Goal: Task Accomplishment & Management: Complete application form

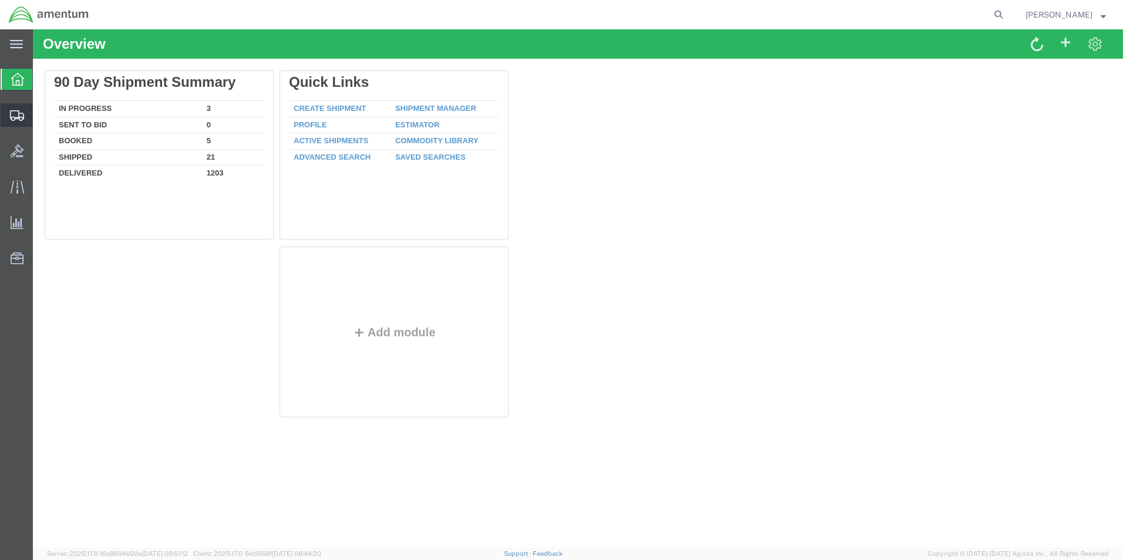
click at [0, 0] on span "Create Shipment" at bounding box center [0, 0] width 0 height 0
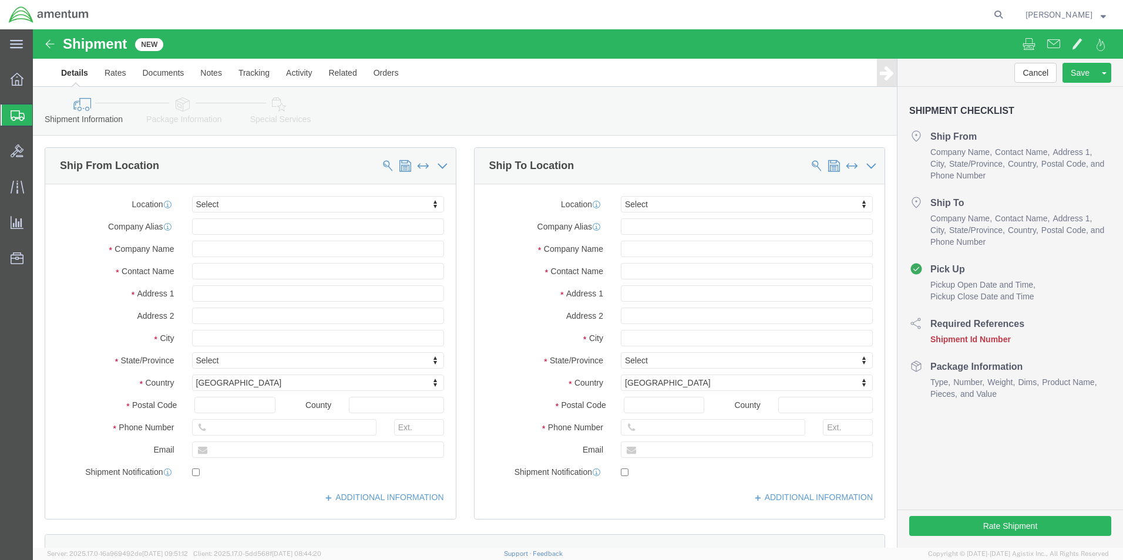
select select
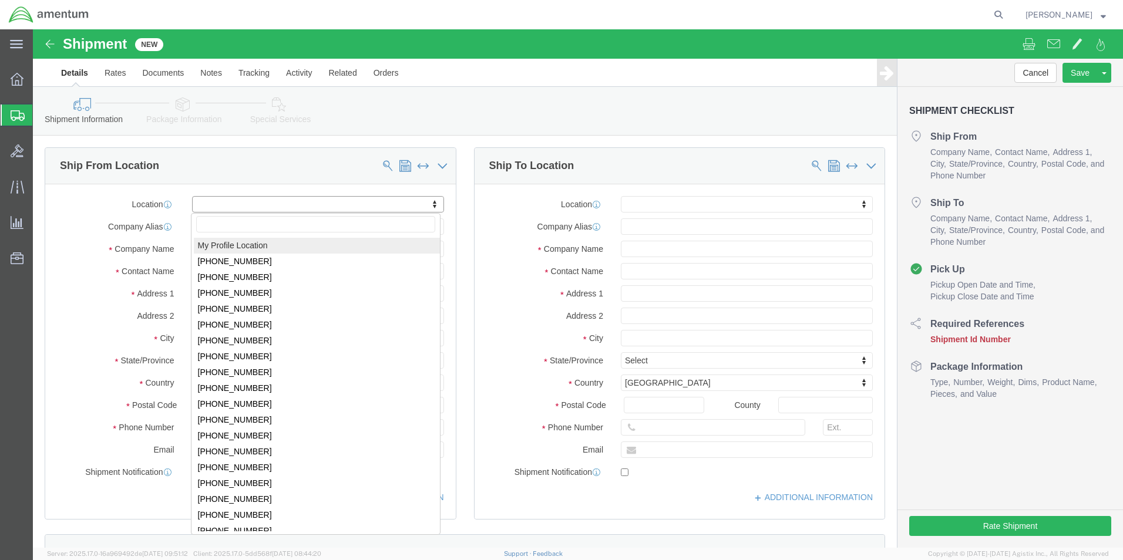
select select "MYPROFILE"
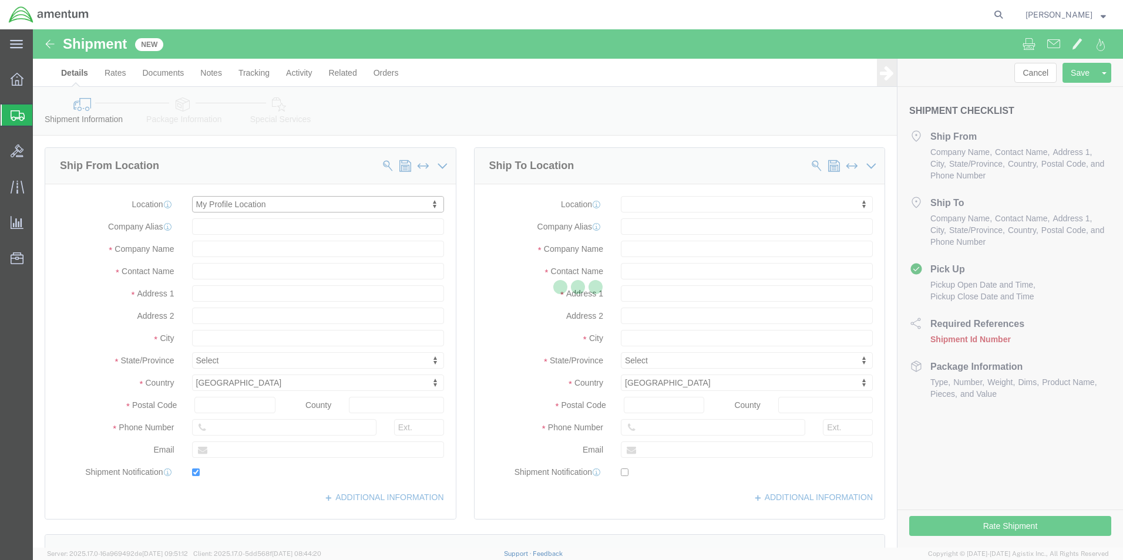
type input "[STREET_ADDRESS][PERSON_NAME]"
type input "79925"
type input "[PHONE_NUMBER]"
type input "[PERSON_NAME][EMAIL_ADDRESS][DOMAIN_NAME]"
checkbox input "true"
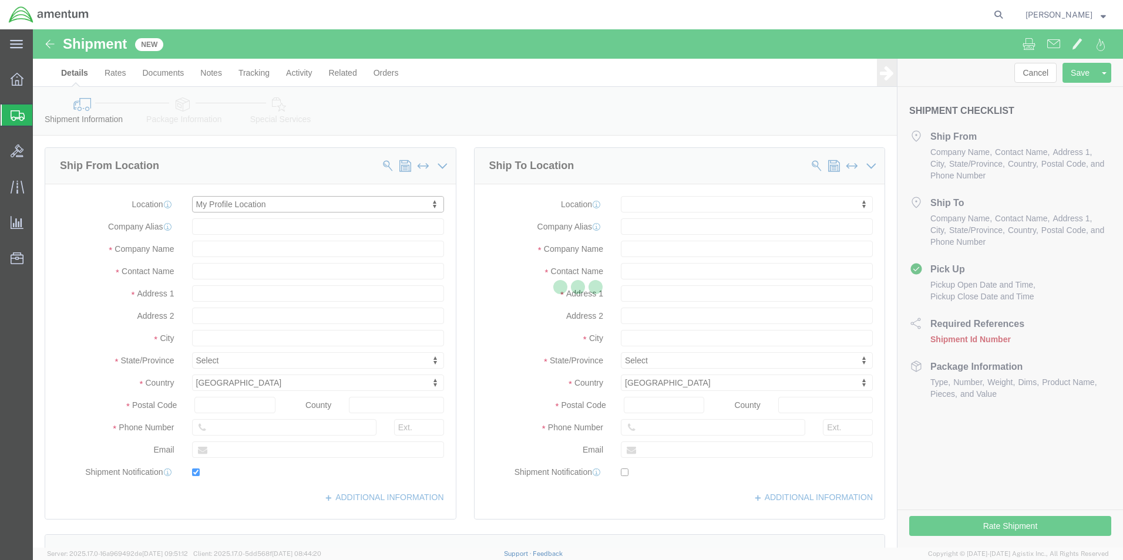
type input "Amentum Services, Inc."
type input "[PERSON_NAME]"
type input "[GEOGRAPHIC_DATA]"
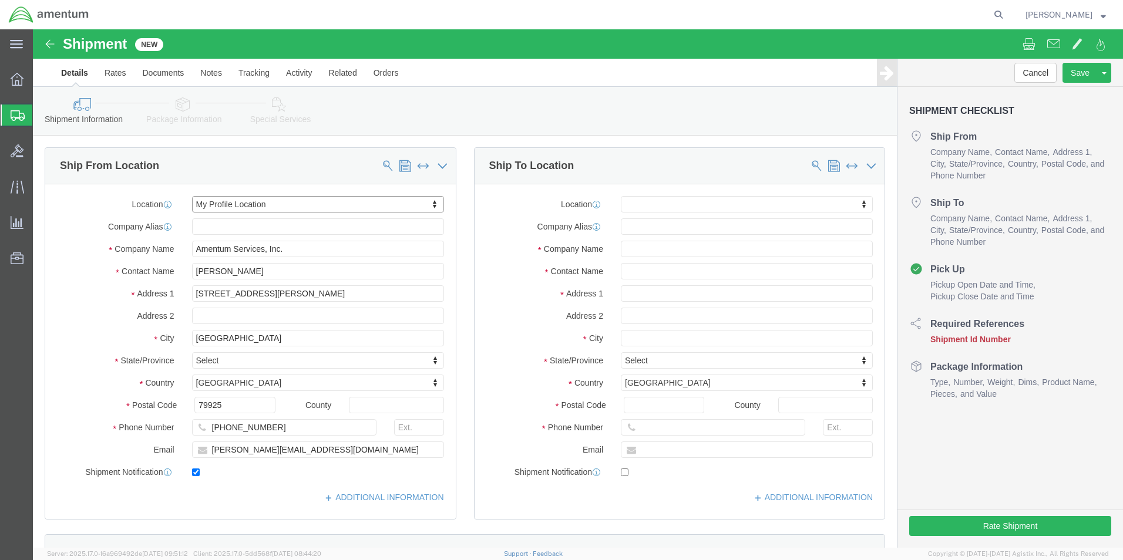
select select "[GEOGRAPHIC_DATA]"
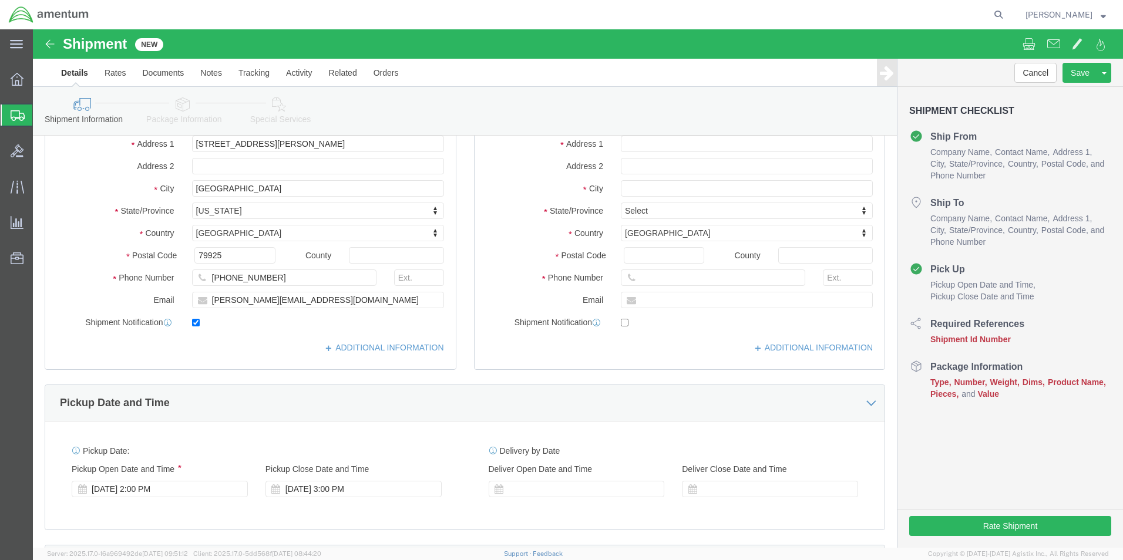
scroll to position [235, 0]
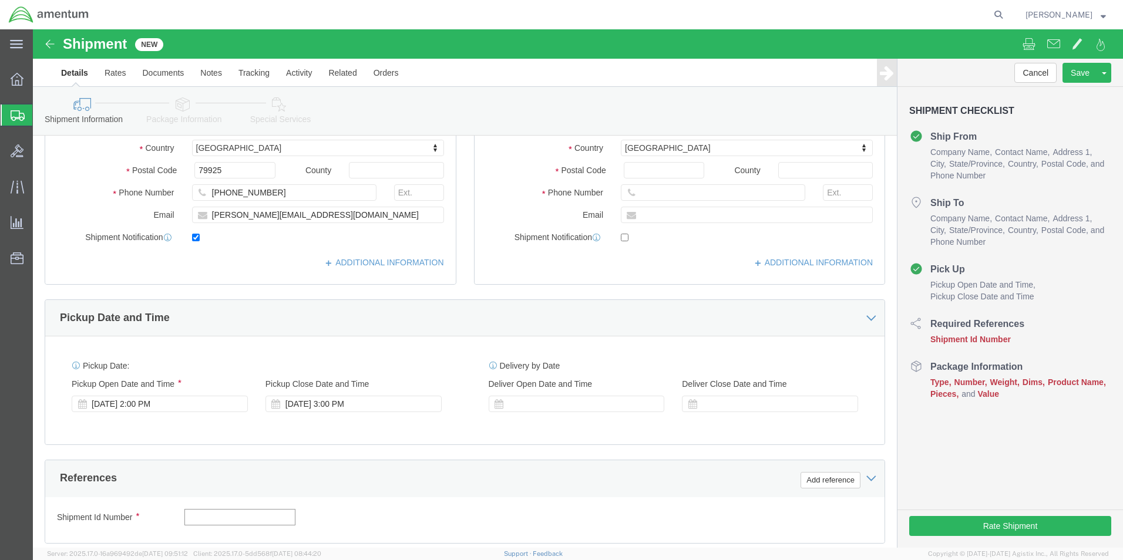
click input "text"
type input "94787"
click button "Add reference"
click select "Select Account Type Activity ID Airline Appointment Number ASN Batch Request # …"
select select "DEPT"
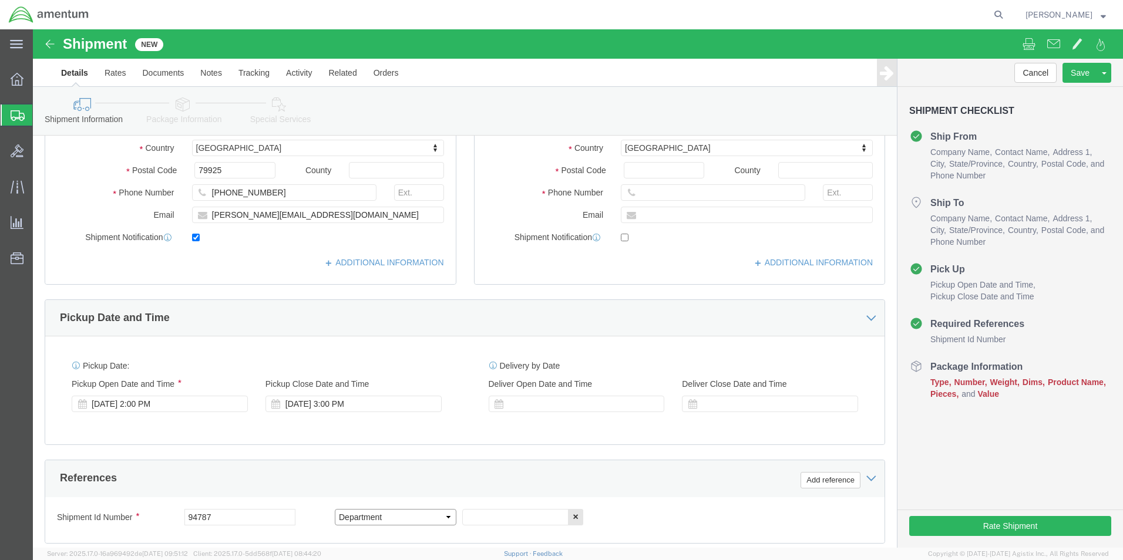
click select "Select Account Type Activity ID Airline Appointment Number ASN Batch Request # …"
type input "CBP"
click button "Add reference"
click select "Select Account Type Activity ID Airline Appointment Number ASN Batch Request # …"
select select "CUSTREF"
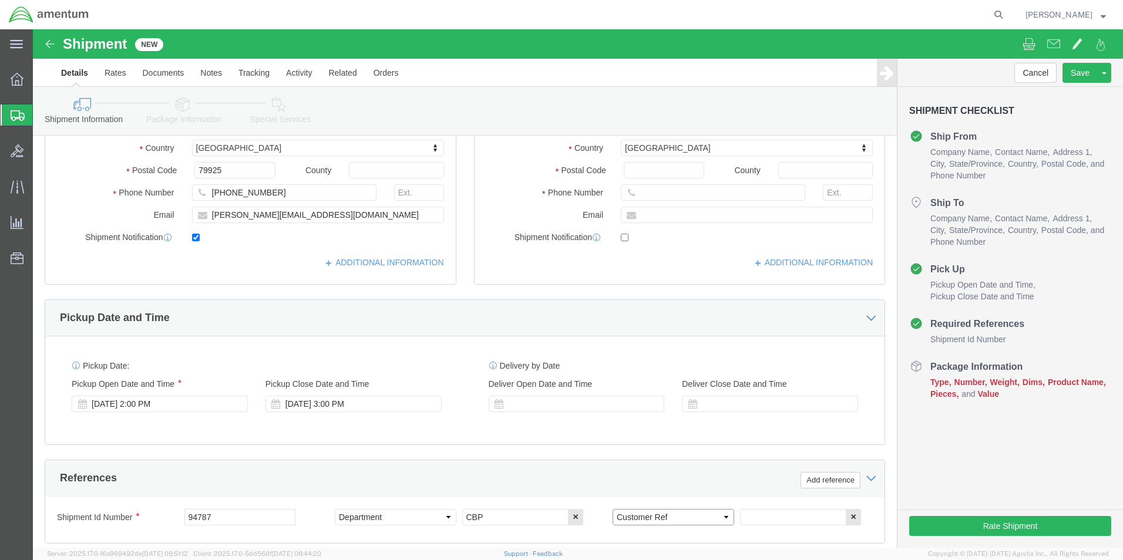
click select "Select Account Type Activity ID Airline Appointment Number ASN Batch Request # …"
click div "Select Account Type Activity ID Airline Appointment Number ASN Batch Request # …"
click input "text"
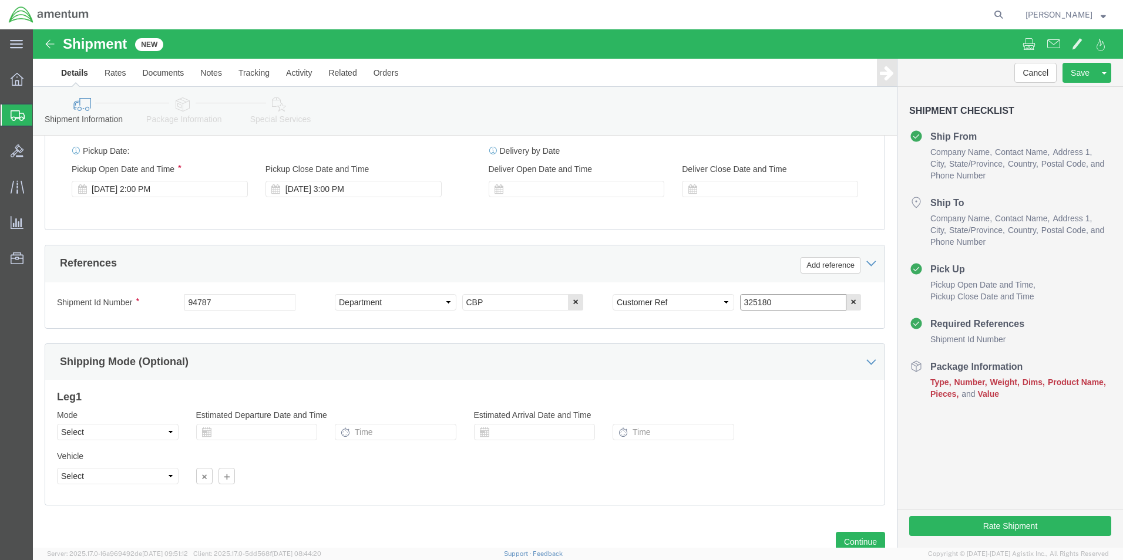
scroll to position [490, 0]
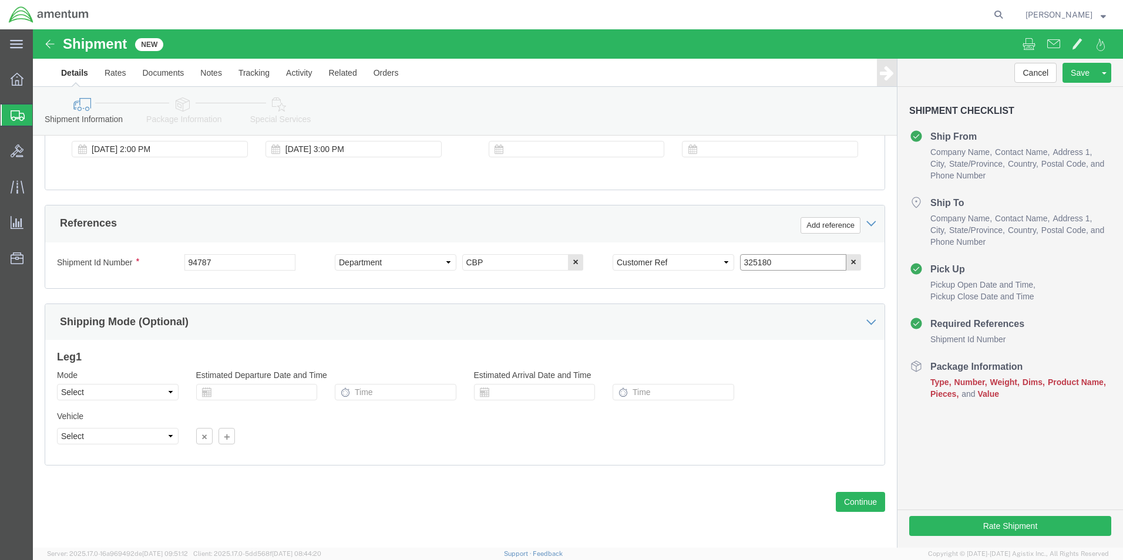
type input "325180"
click select "Select Air Less than Truckload Multi-Leg Ocean Freight Rail Small Parcel Truckl…"
select select "SMAL"
click select "Select Air Less than Truckload Multi-Leg Ocean Freight Rail Small Parcel Truckl…"
click button "Continue"
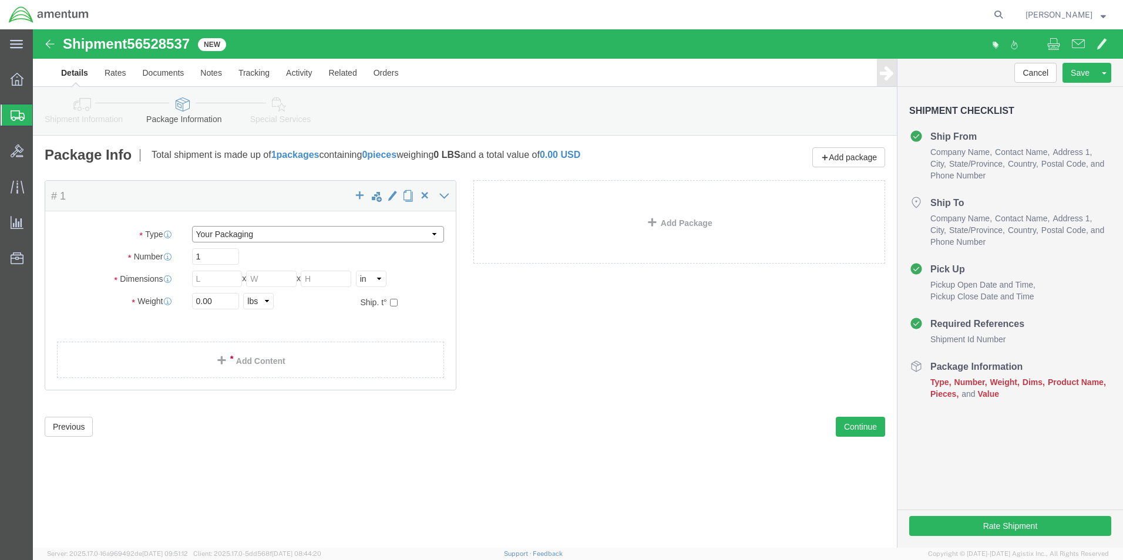
click select "Select Bale(s) Basket(s) Bolt(s) Bottle(s) Buckets Bulk Bundle(s) Can(s) Cardbo…"
select select "MBX"
click select "Select Bale(s) Basket(s) Bolt(s) Bottle(s) Buckets Bulk Bundle(s) Can(s) Cardbo…"
type input "13.00"
type input "11.50"
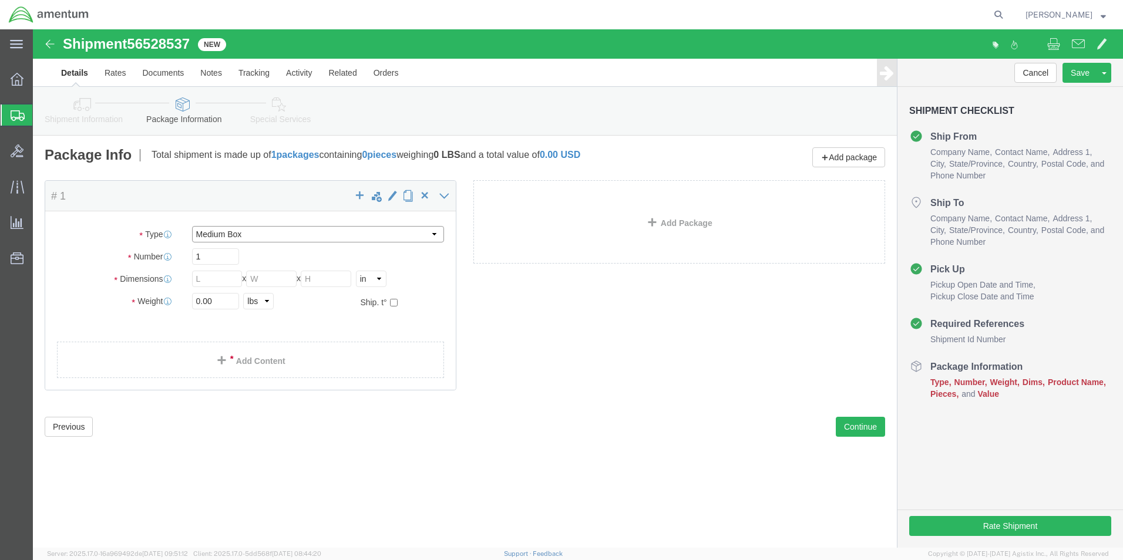
type input "2.50"
drag, startPoint x: 183, startPoint y: 273, endPoint x: 116, endPoint y: 274, distance: 67.0
click div "Weight 0.00 Select kgs lbs Ship. t°"
type input "1"
click link "Add Content"
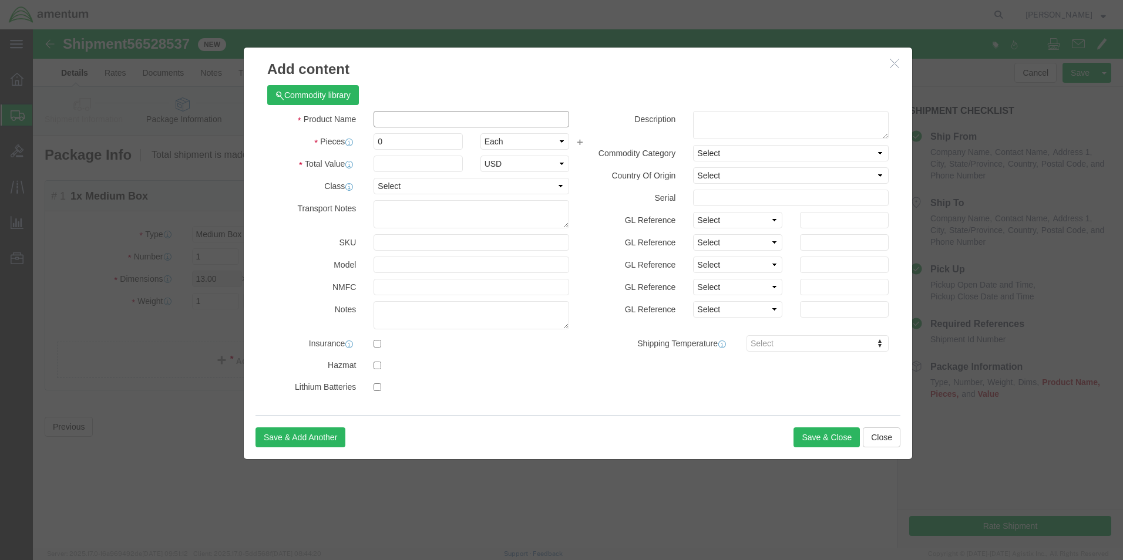
click input "text"
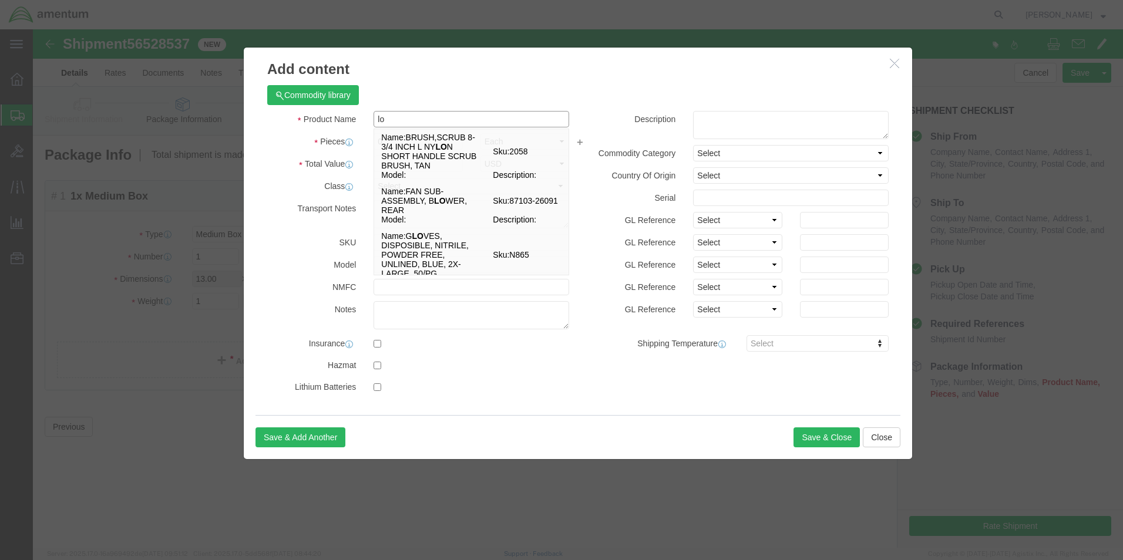
type input "l"
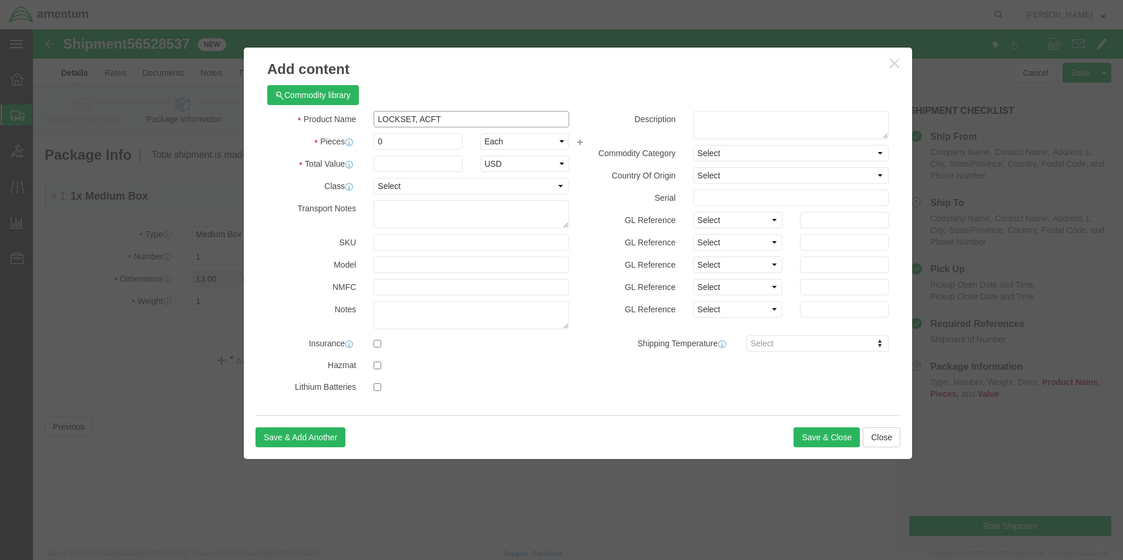
type input "LOCKSET, ACFT"
type input "1"
type input "1,161.28"
click button "Save & Close"
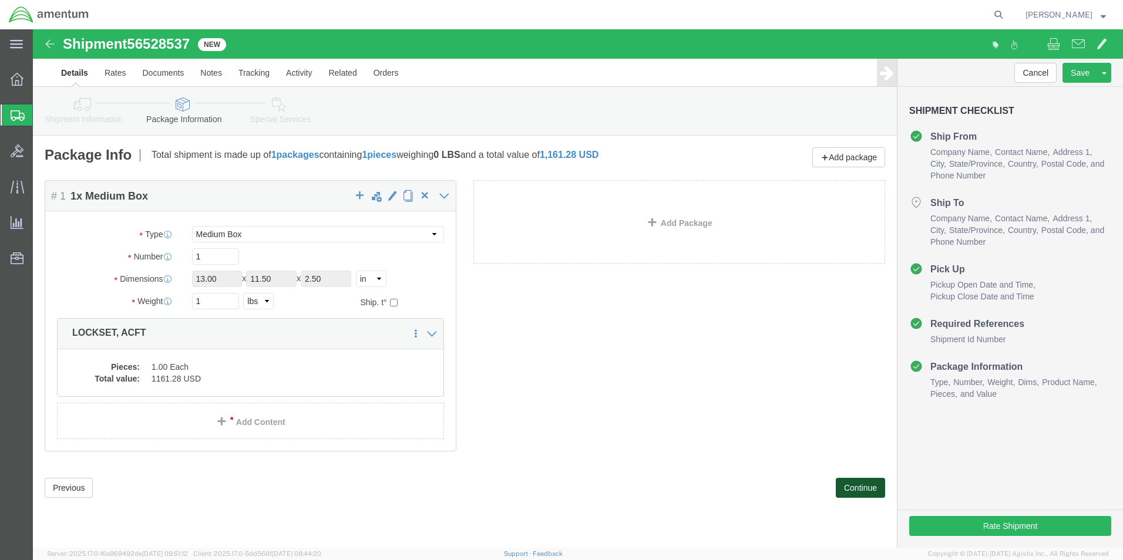
click button "Continue"
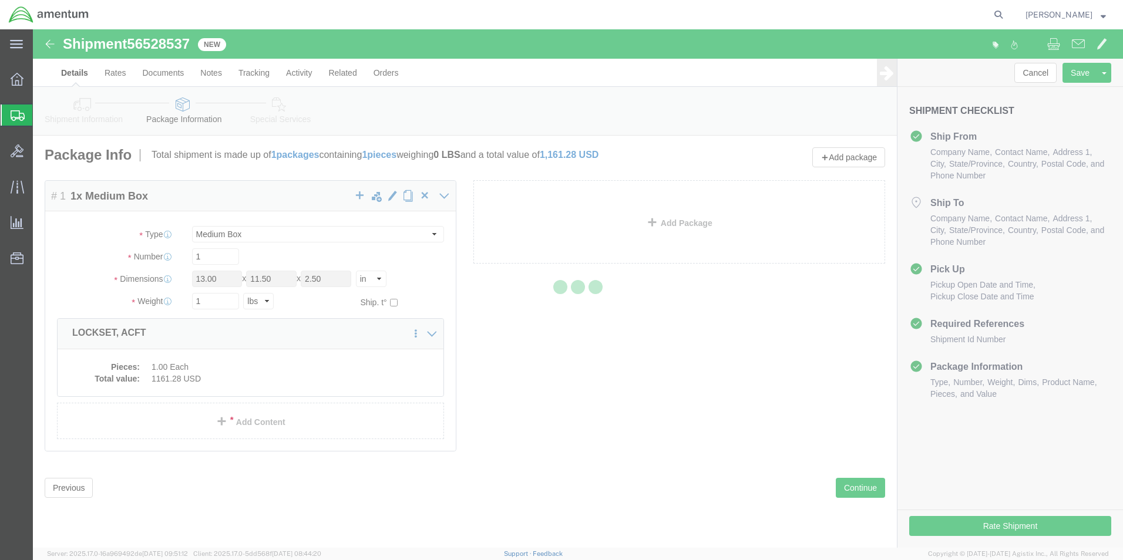
select select
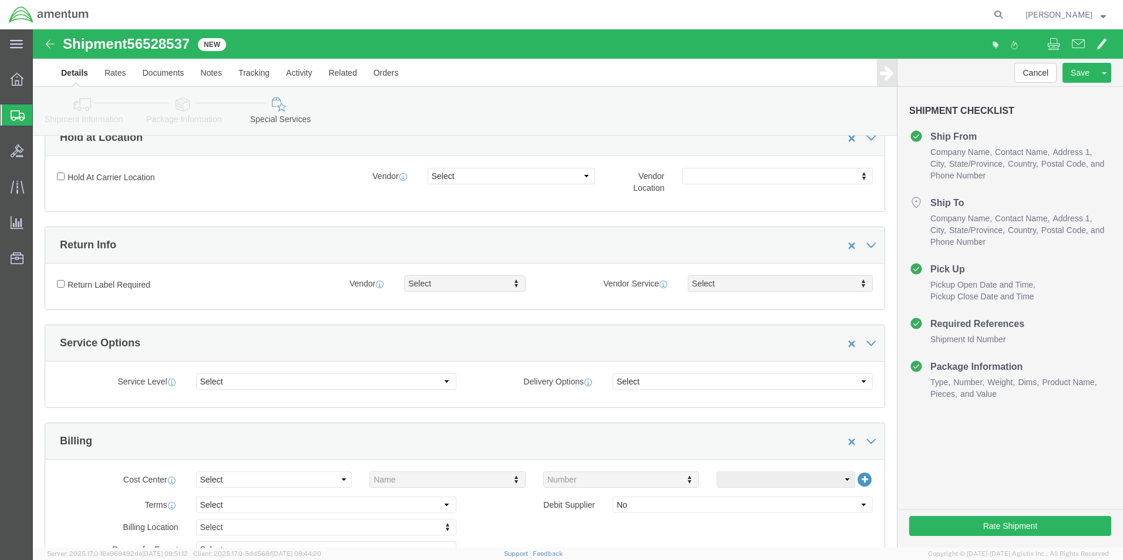
scroll to position [235, 0]
click select "Select Buyer Cost Center Department Operations Number Order Number Sales Person"
select select "COSTCENTER"
click select "Select Buyer Cost Center Department Operations Number Order Number Sales Person"
type input "6118.03.03.2219.000.ELP.0000"
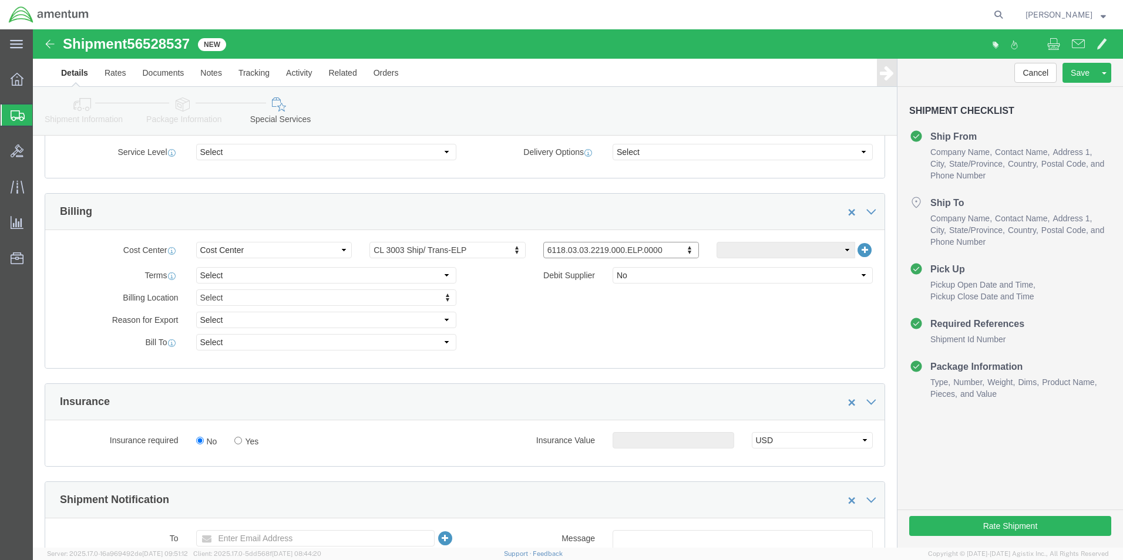
scroll to position [470, 0]
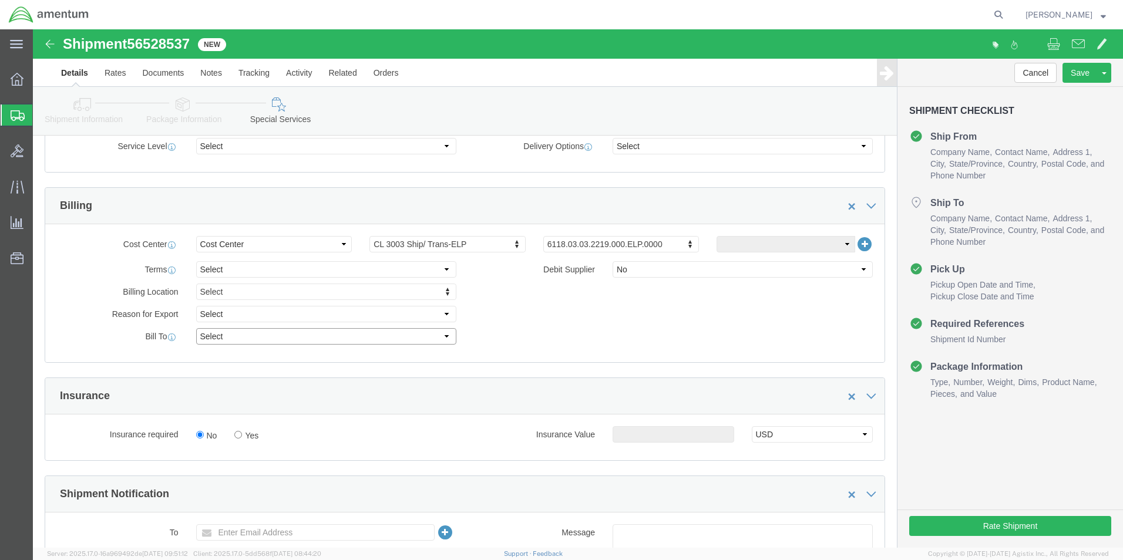
click select "Select Recipient Account Sender/Shipper Third Party Account"
select select "SHIP"
click select "Select Recipient Account Sender/Shipper Third Party Account"
click input "text"
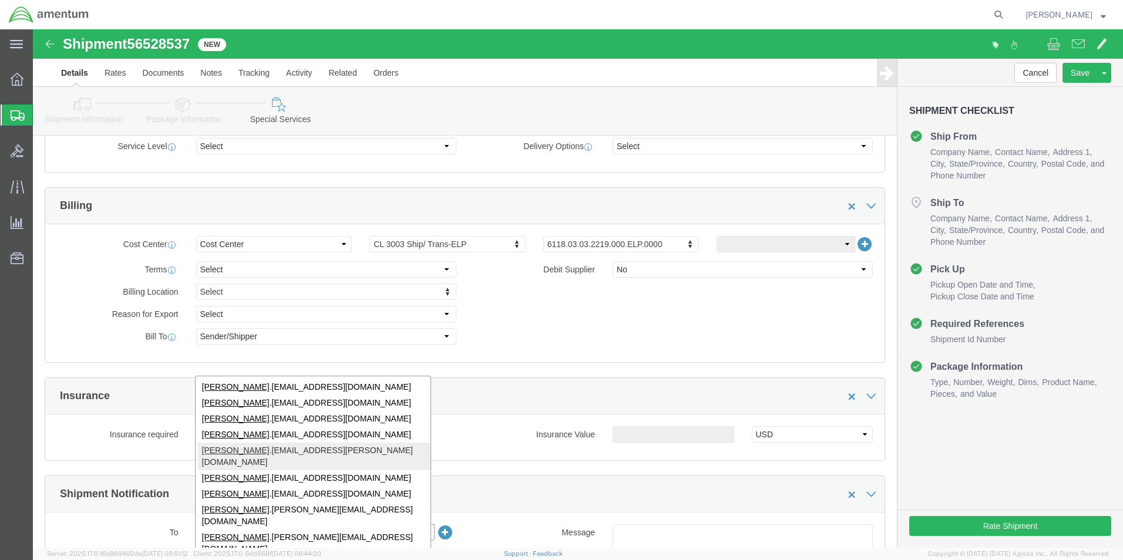
type input "[PERSON_NAME]"
type input "[PERSON_NAME][EMAIL_ADDRESS][PERSON_NAME][DOMAIN_NAME]"
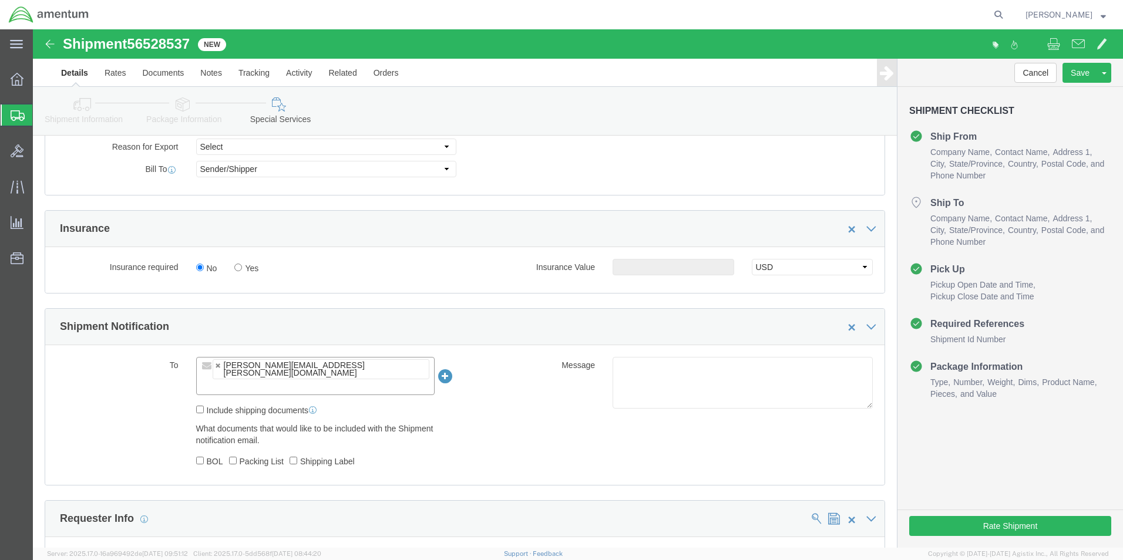
scroll to position [705, 0]
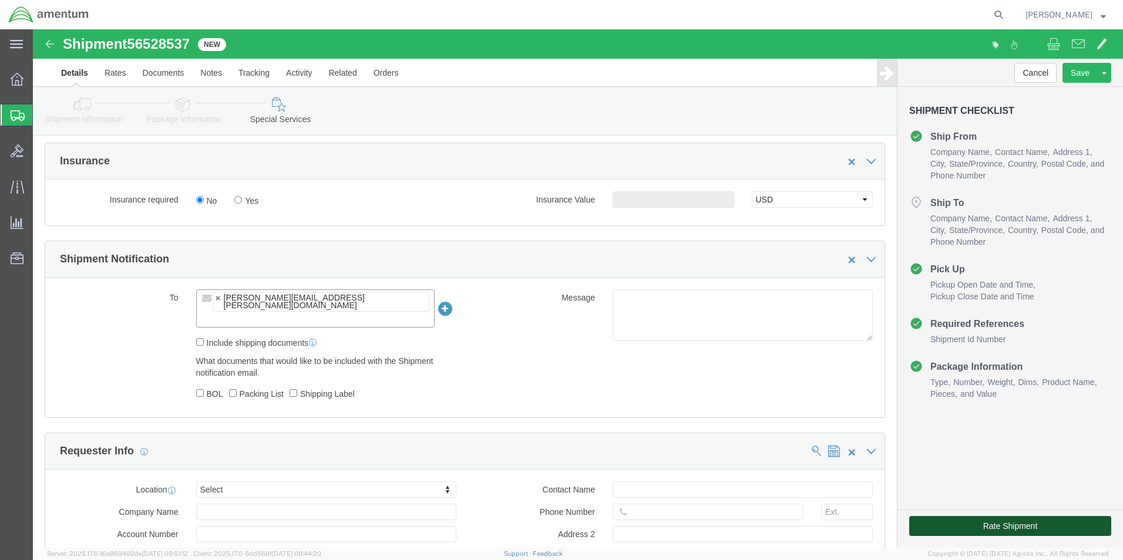
click button "Rate Shipment"
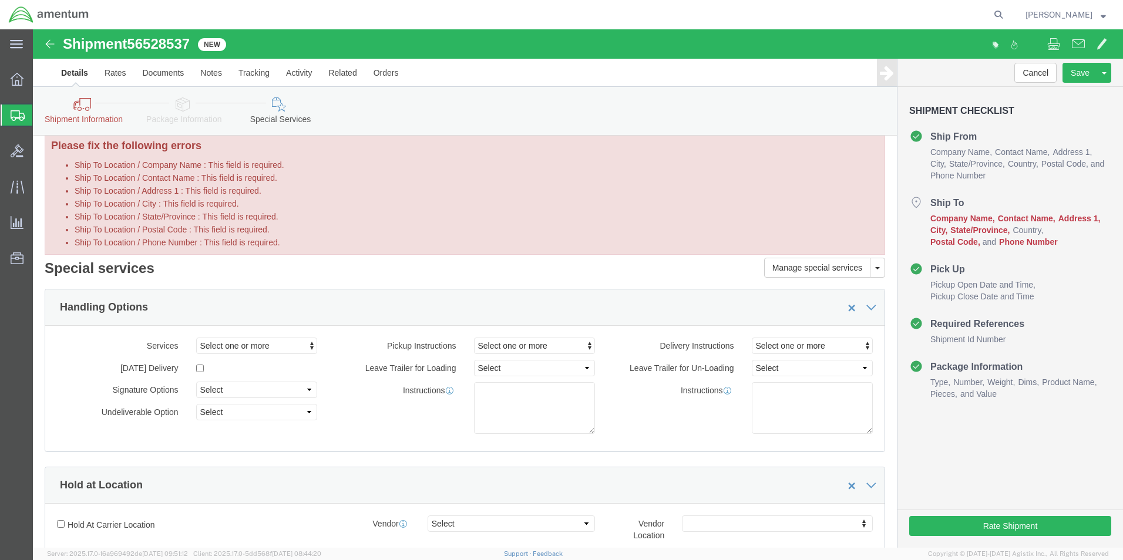
scroll to position [0, 0]
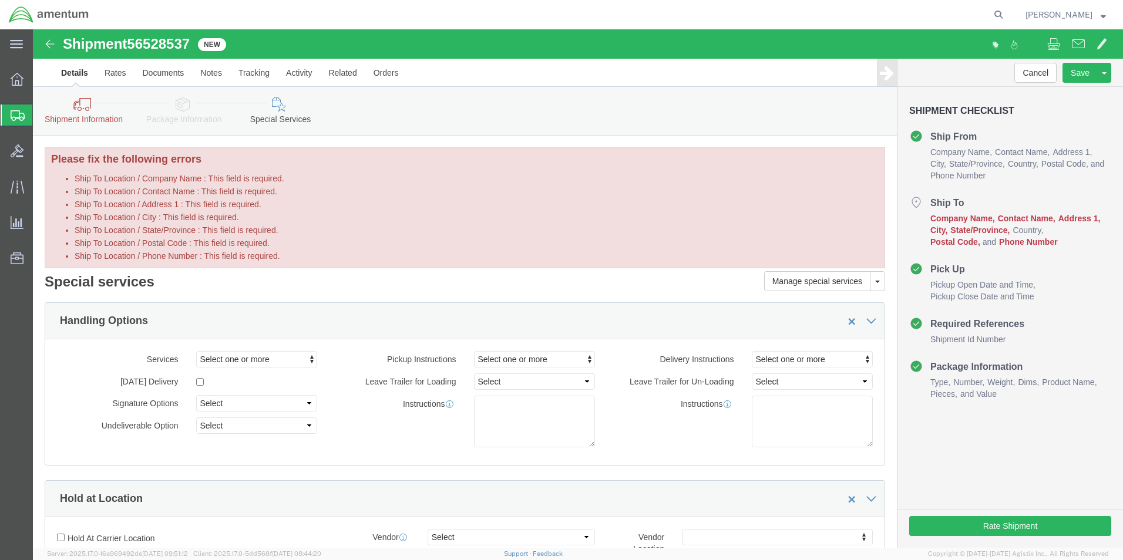
click link "Shipment Information"
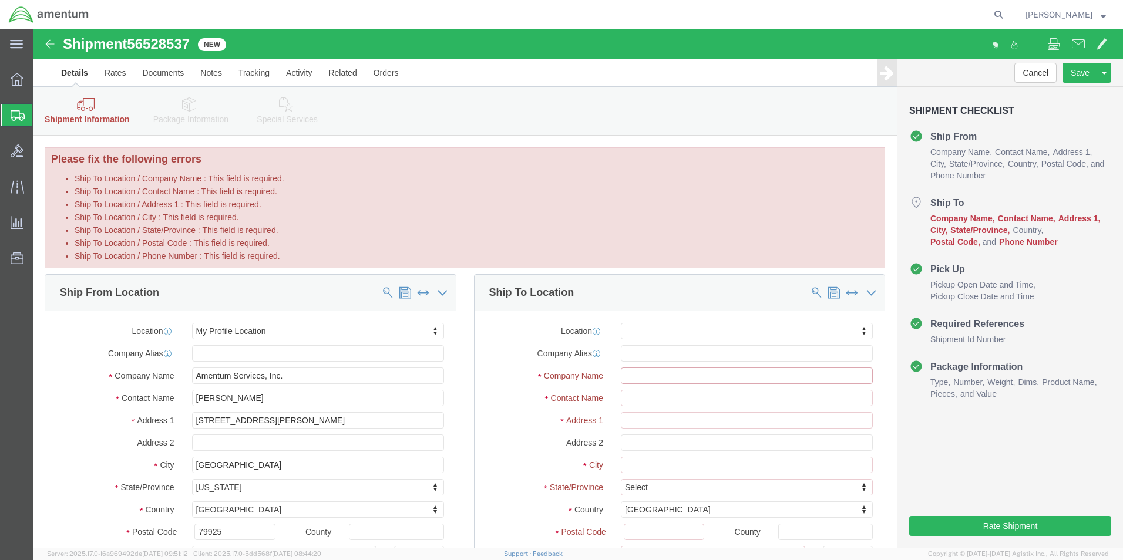
click input "Ship To Location / Company Name : This field is required."
click input "text"
type input "NCR"
select select "49925"
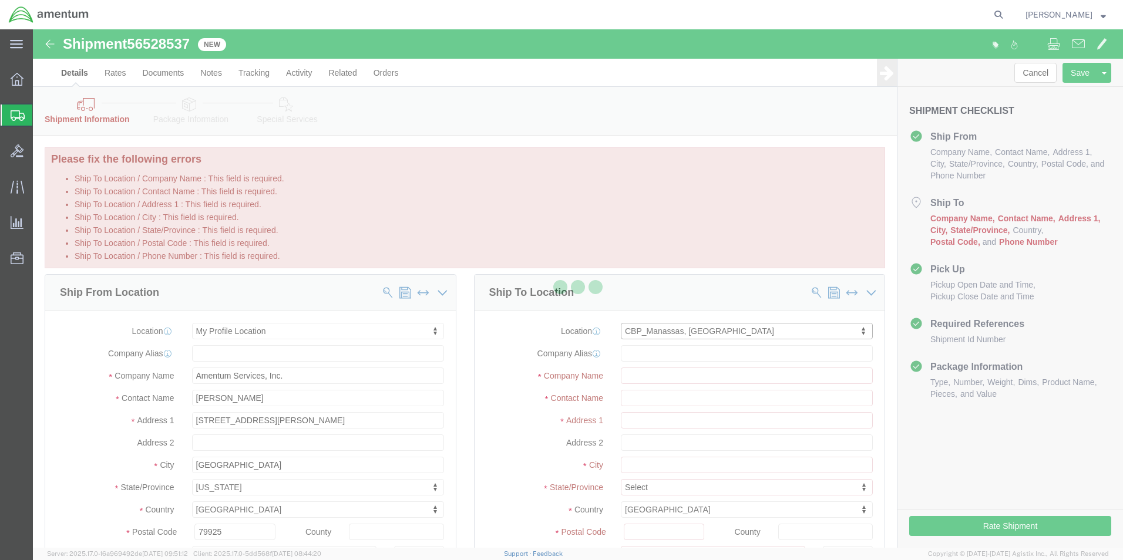
type input "[STREET_ADDRESS]"
type input "20110"
type input "[PHONE_NUMBER]"
type input "236"
type input "[PERSON_NAME][EMAIL_ADDRESS][PERSON_NAME][DOMAIN_NAME]"
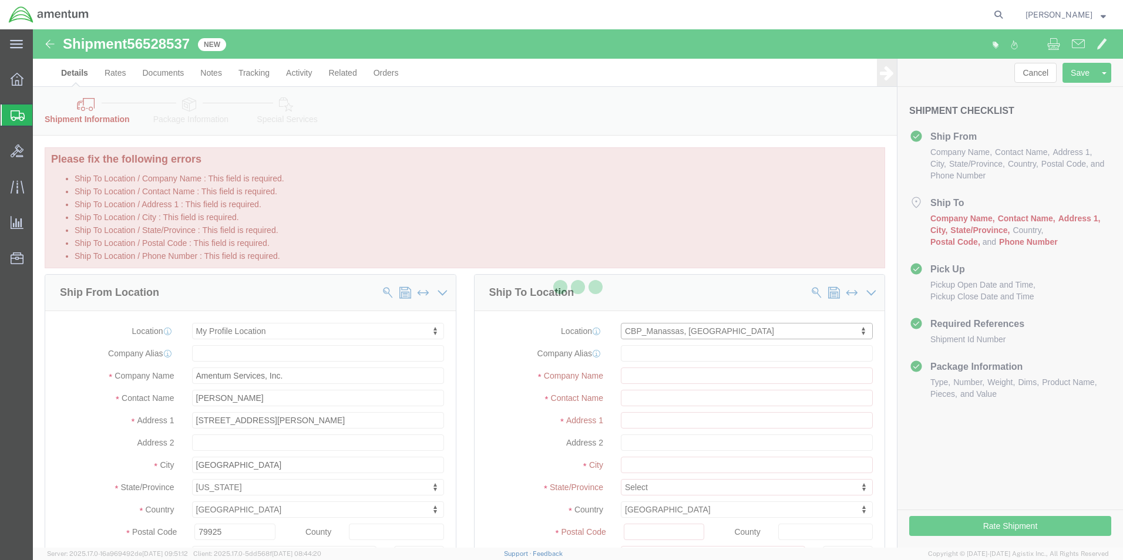
checkbox input "true"
type input "Amentum Services, Inc"
type input "[PERSON_NAME]"
type input "Manassas"
select select "VA"
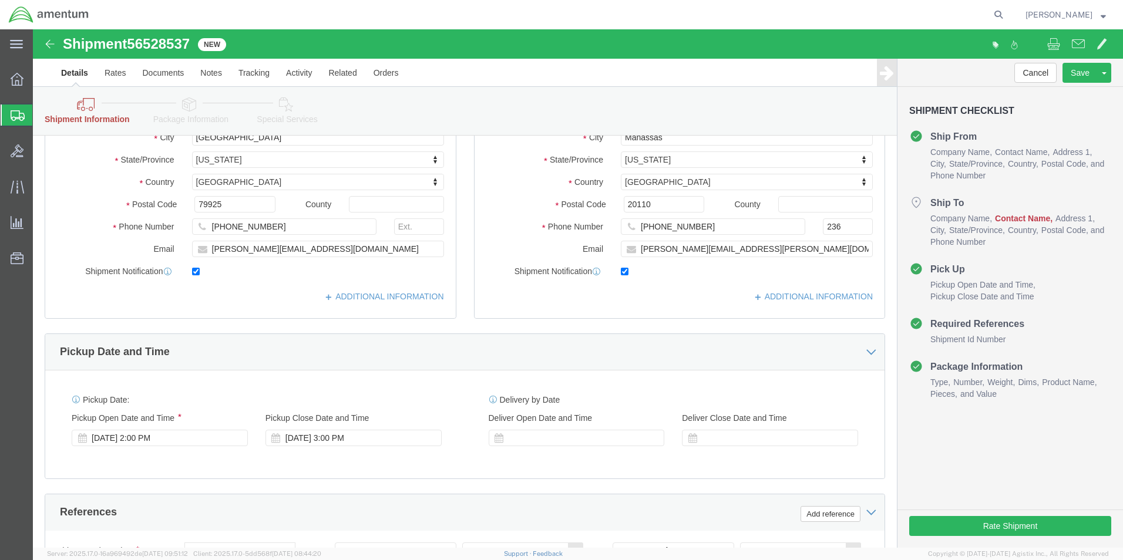
scroll to position [352, 0]
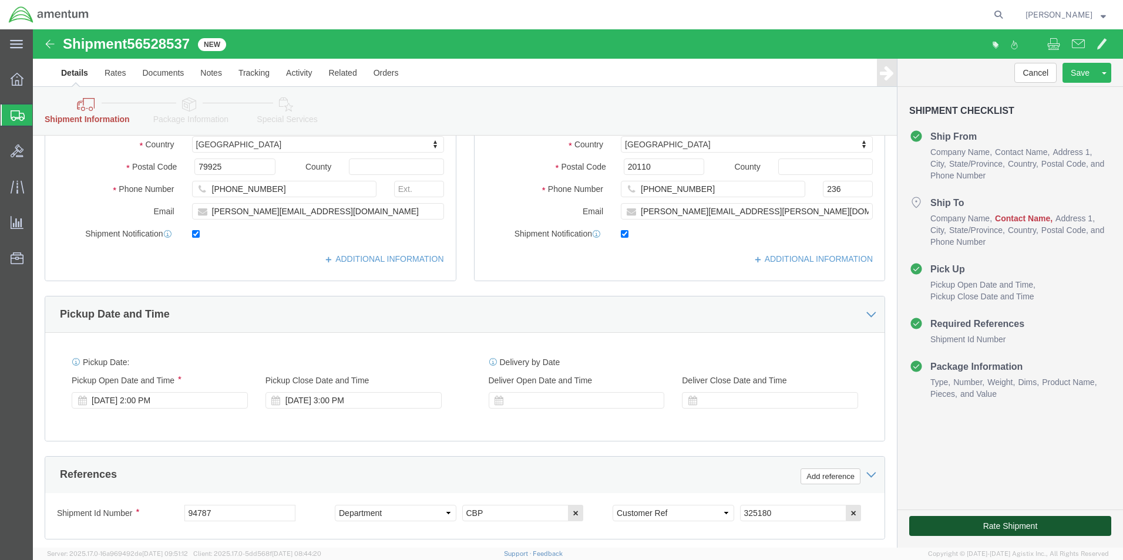
click button "Rate Shipment"
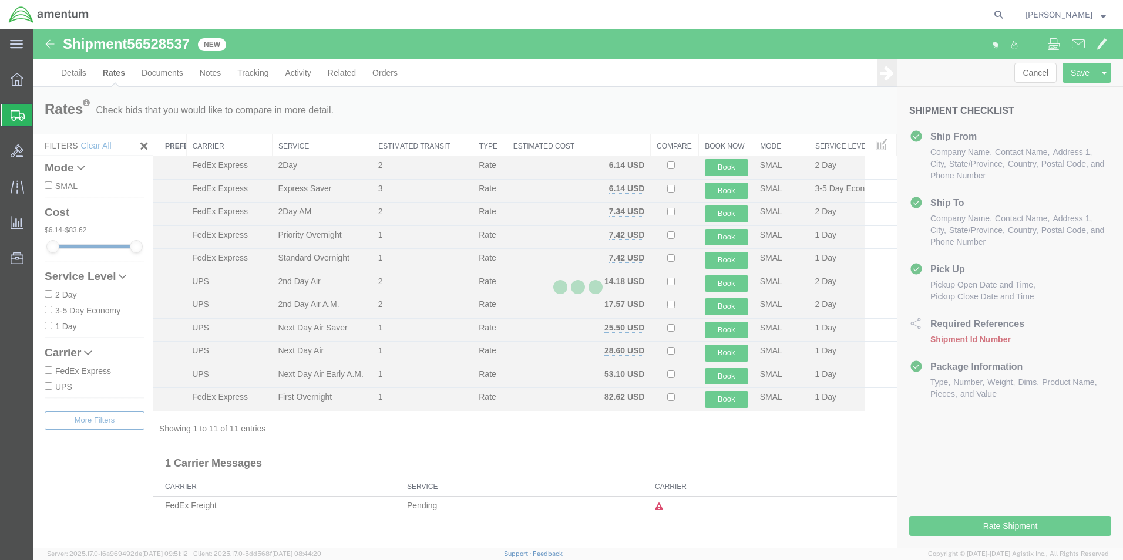
scroll to position [0, 0]
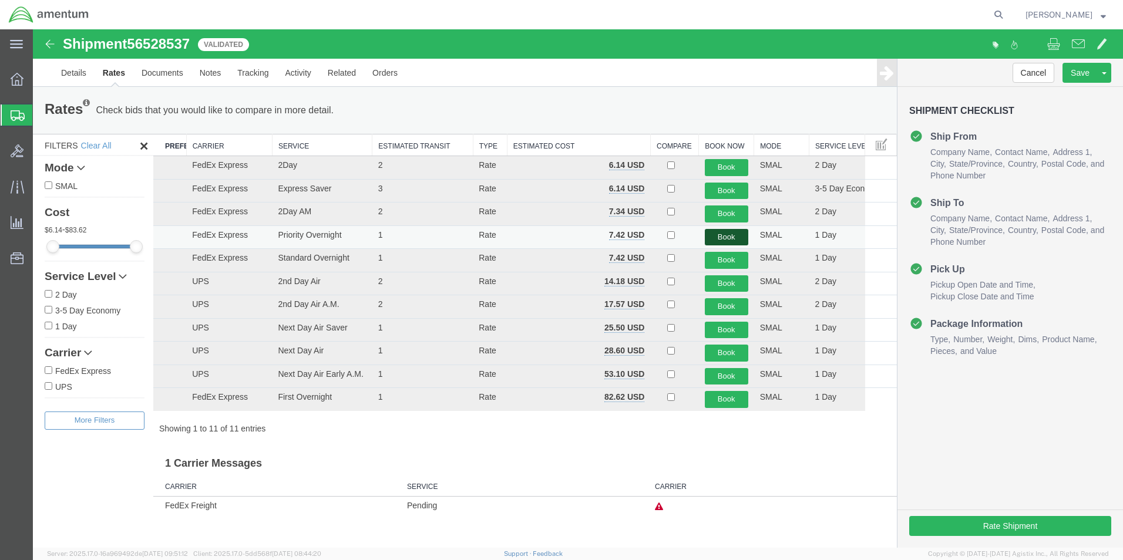
click at [730, 237] on button "Book" at bounding box center [726, 237] width 43 height 17
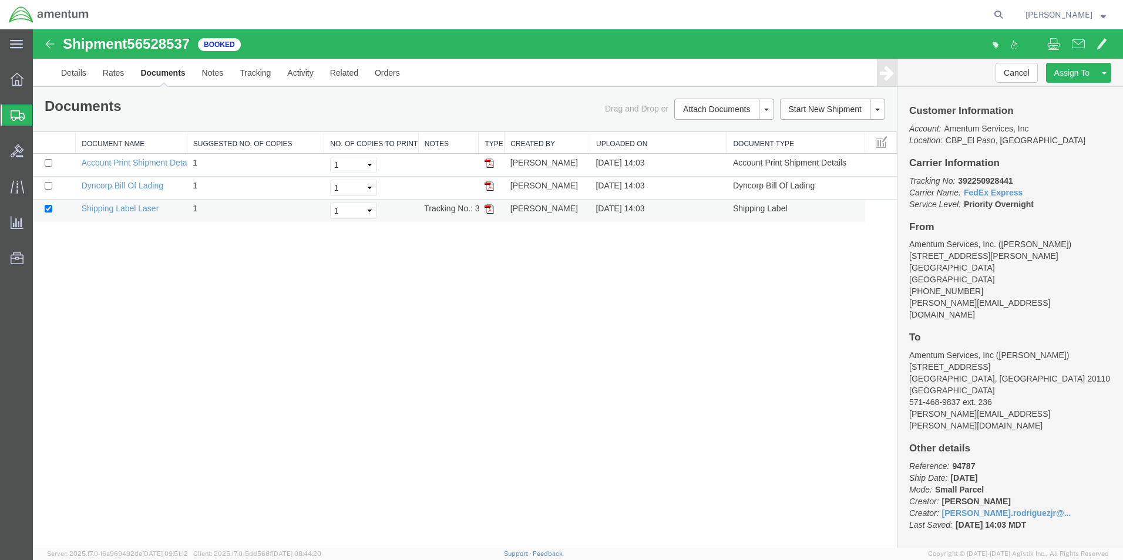
click at [488, 204] on link at bounding box center [489, 208] width 9 height 9
click at [1104, 16] on strong "button" at bounding box center [1103, 14] width 5 height 4
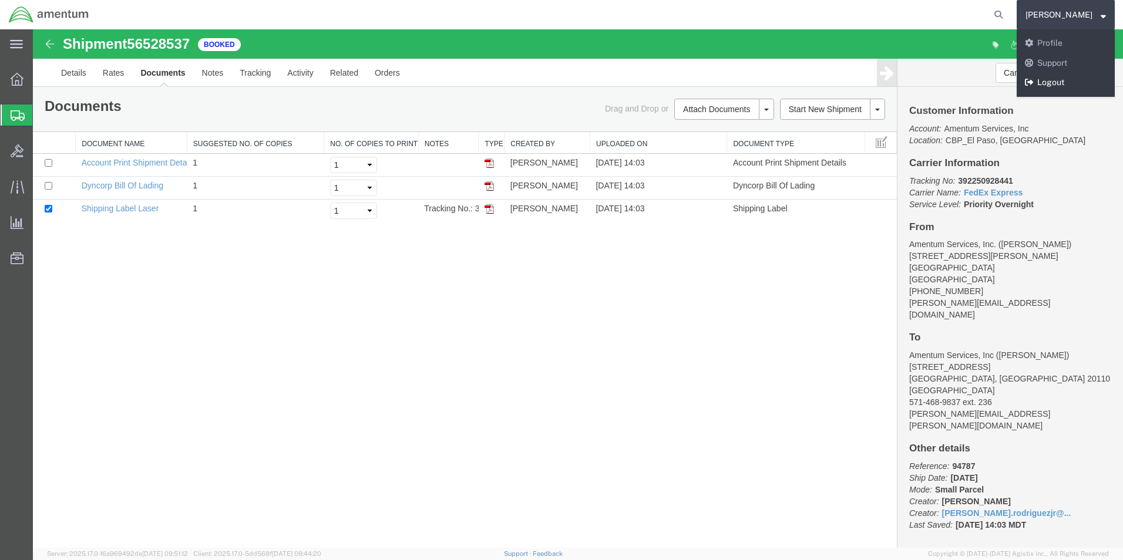
click at [1024, 82] on link "Logout" at bounding box center [1066, 83] width 98 height 20
